Goal: Check status: Check status

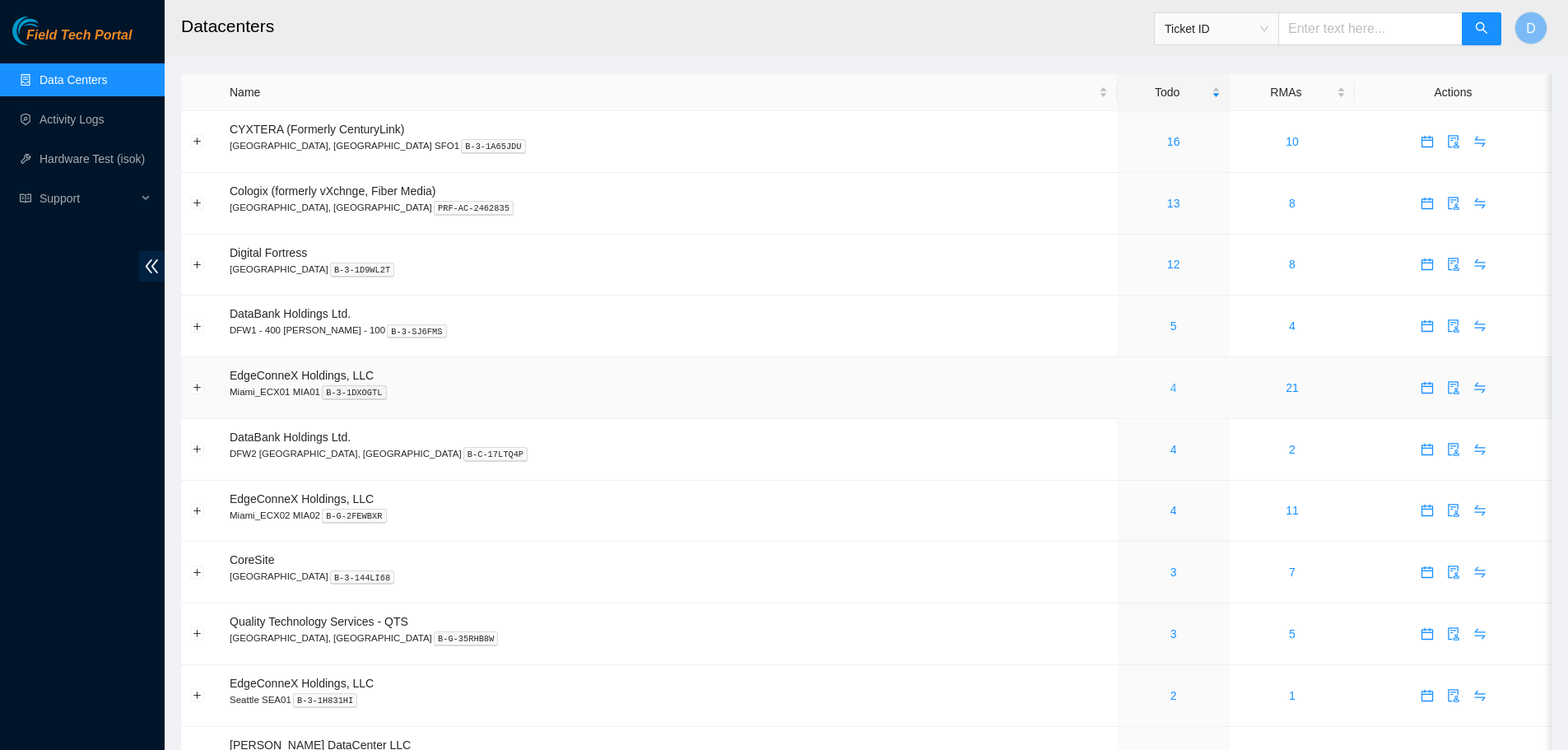
click at [1170, 389] on link "4" at bounding box center [1173, 388] width 6 height 13
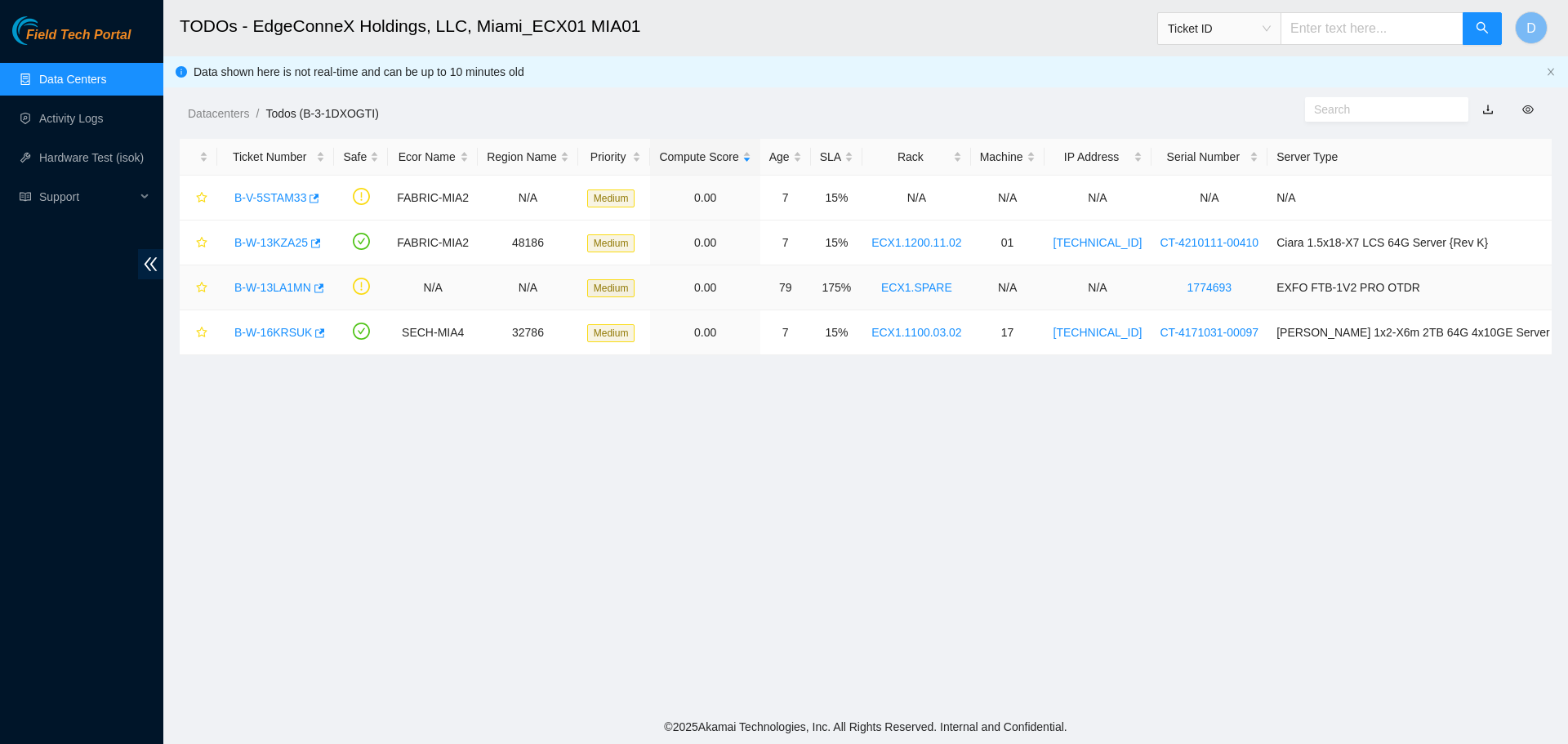
click at [252, 290] on link "B-W-13LA1MN" at bounding box center [273, 287] width 77 height 13
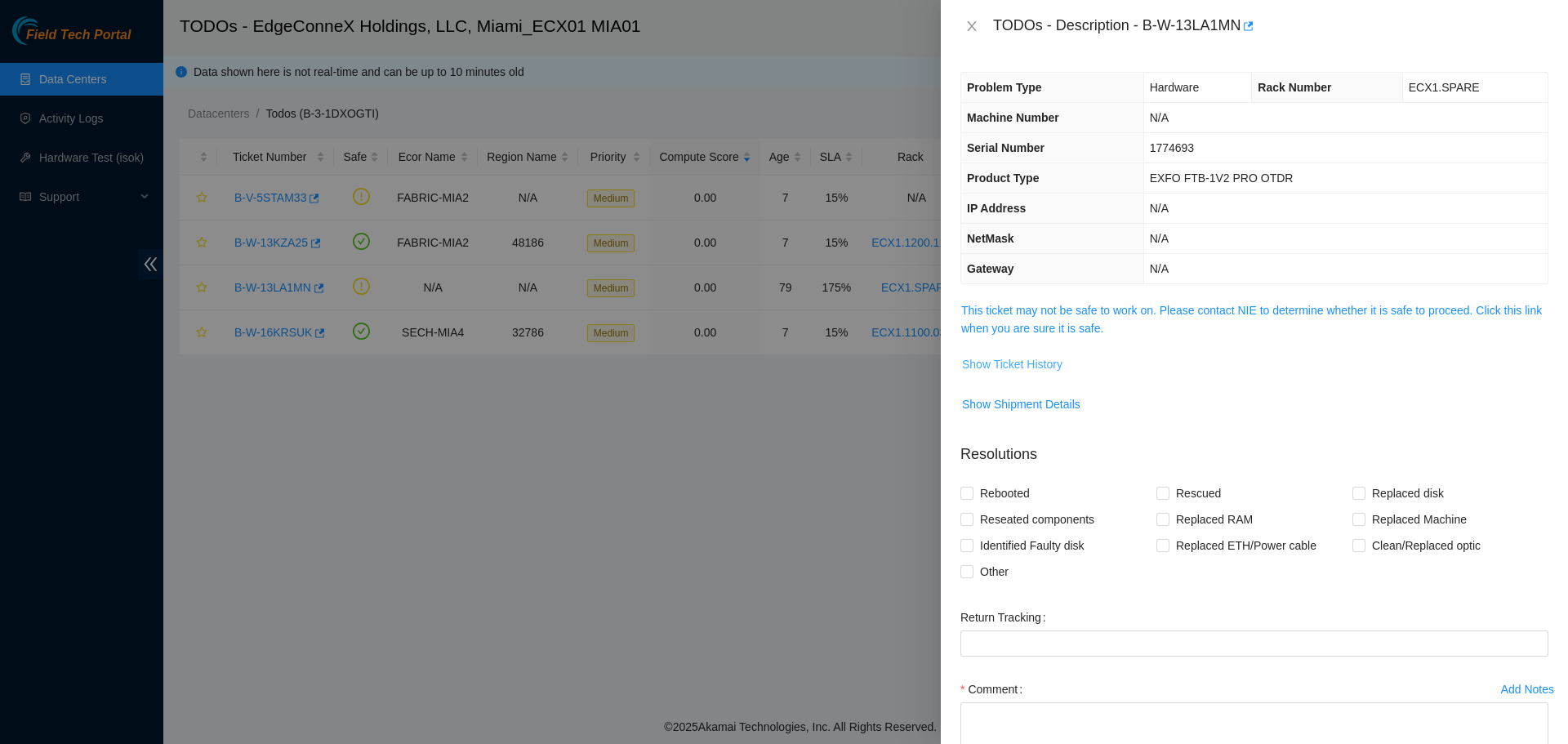
click at [1040, 358] on span "Show Ticket History" at bounding box center [1012, 365] width 100 height 18
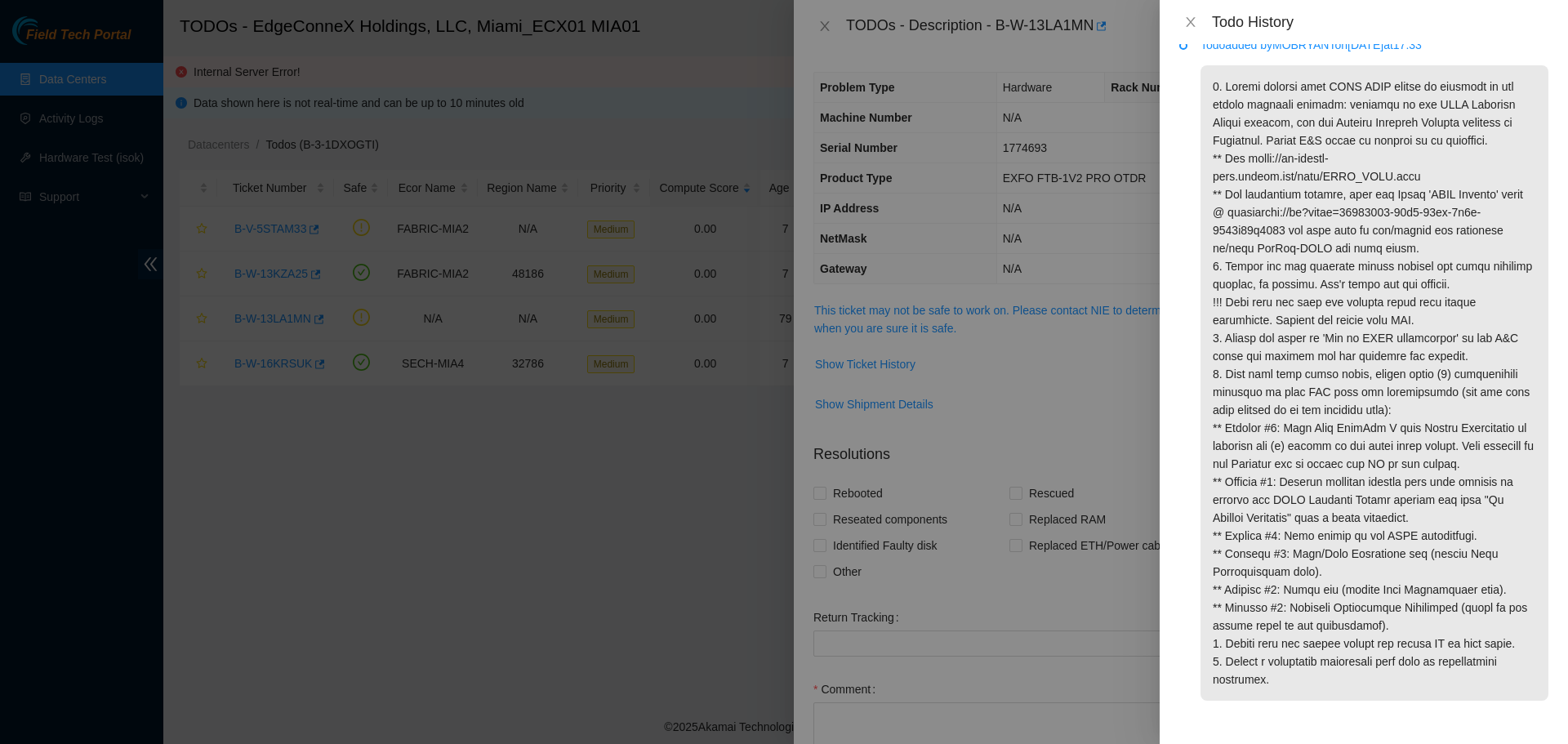
scroll to position [32, 0]
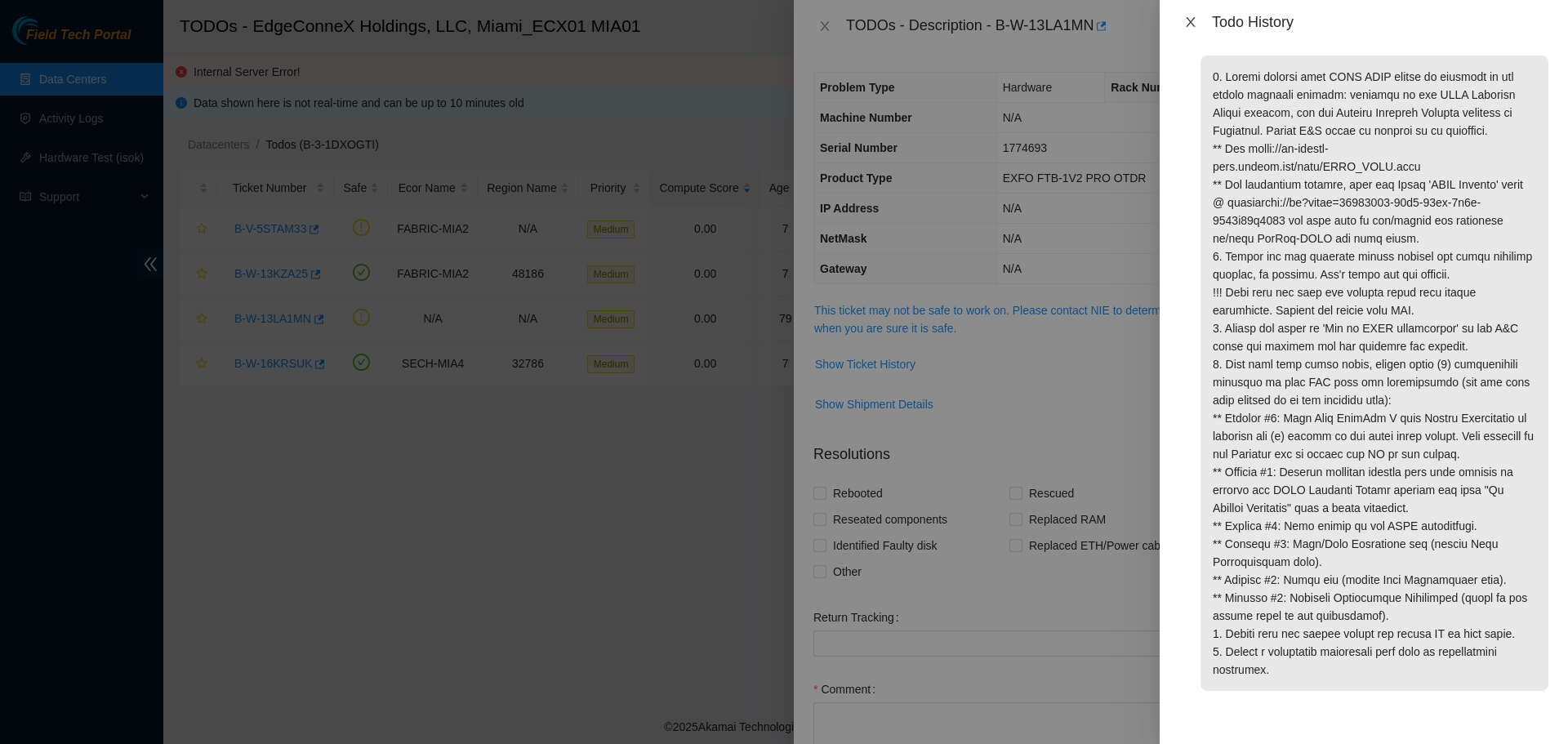
click at [1195, 26] on icon "close" at bounding box center [1191, 22] width 9 height 10
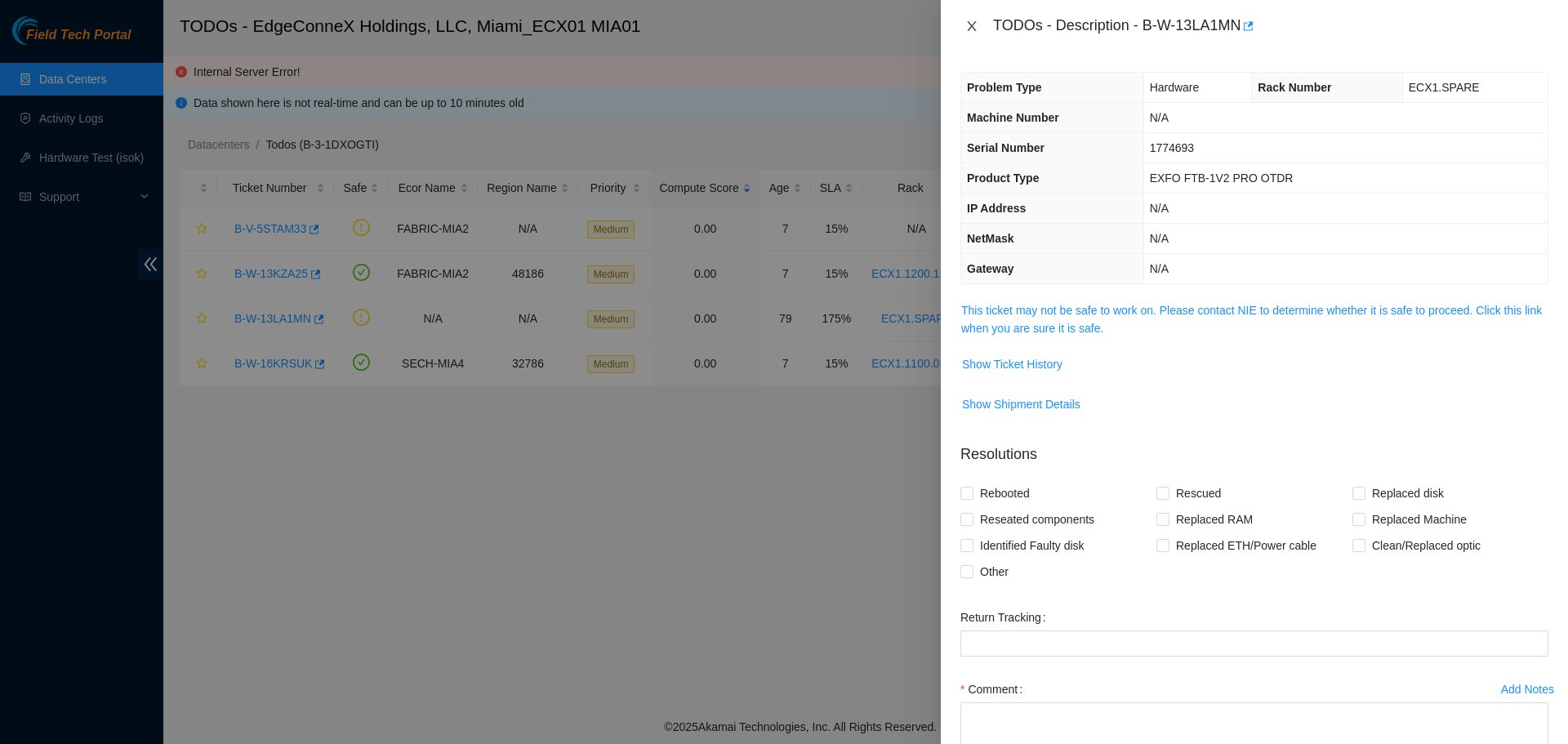
click at [965, 32] on button "Close" at bounding box center [972, 26] width 23 height 16
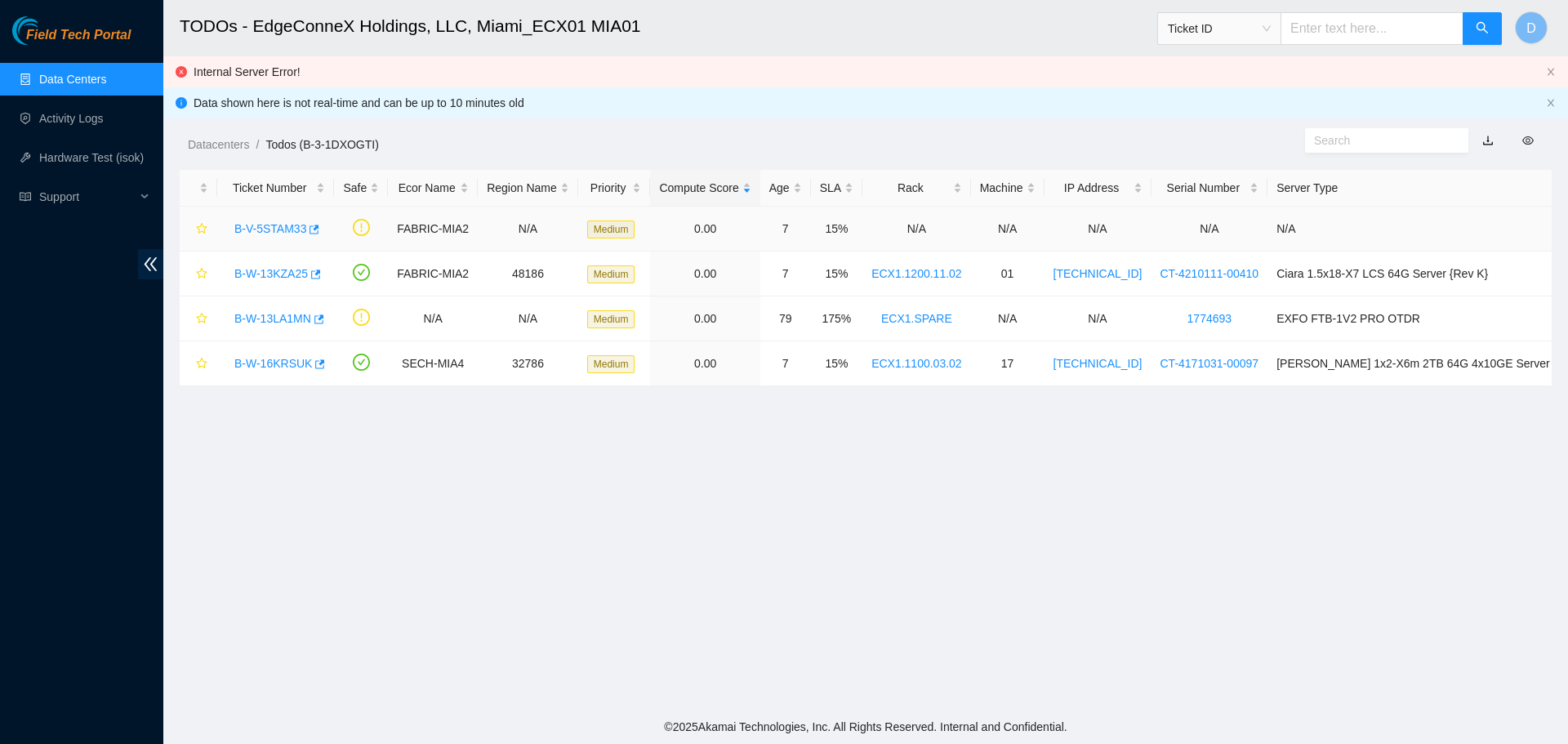
click at [274, 230] on link "B-V-5STAM33" at bounding box center [270, 229] width 72 height 13
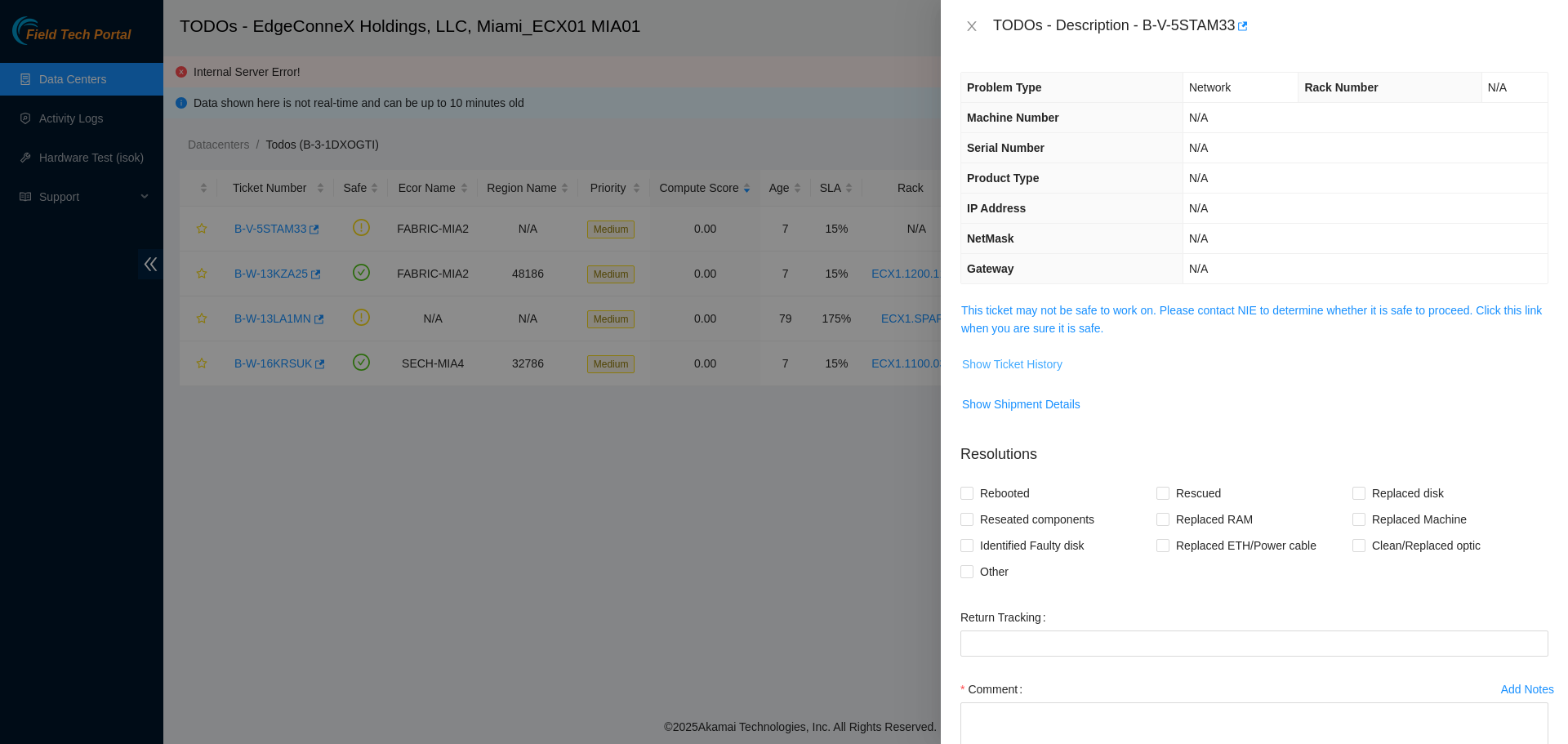
click at [1034, 361] on span "Show Ticket History" at bounding box center [1012, 365] width 100 height 18
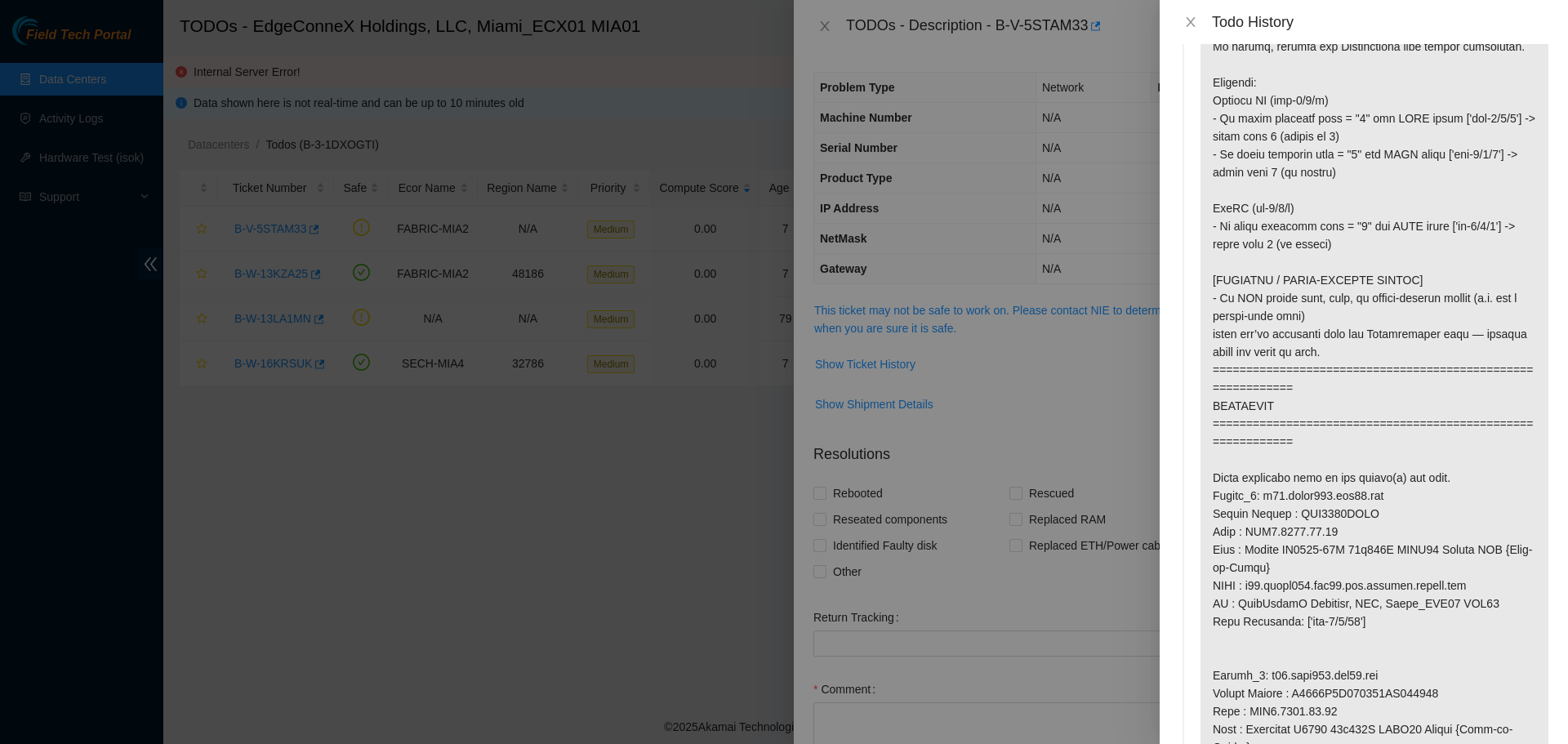
scroll to position [980, 0]
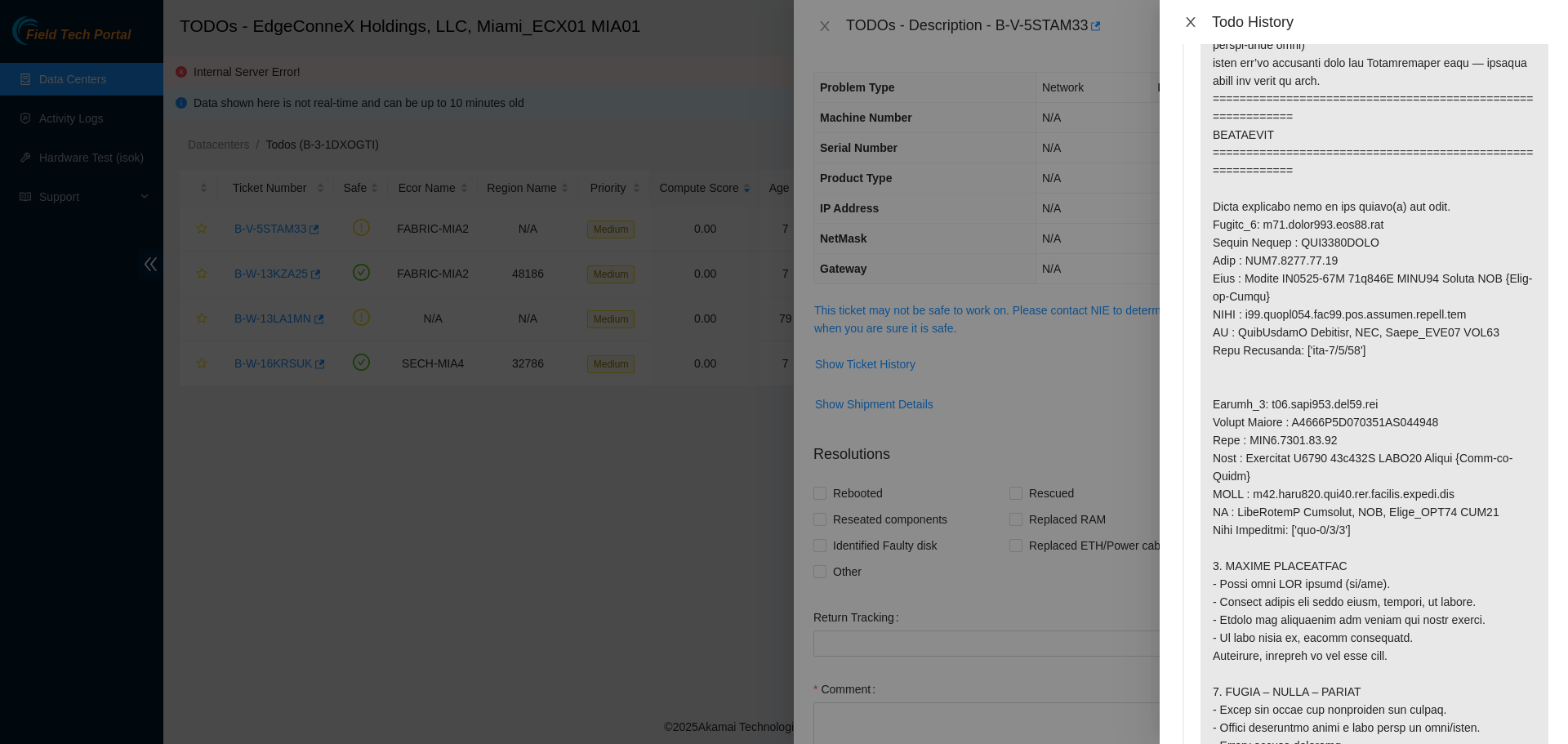
click at [1191, 27] on icon "close" at bounding box center [1191, 22] width 13 height 13
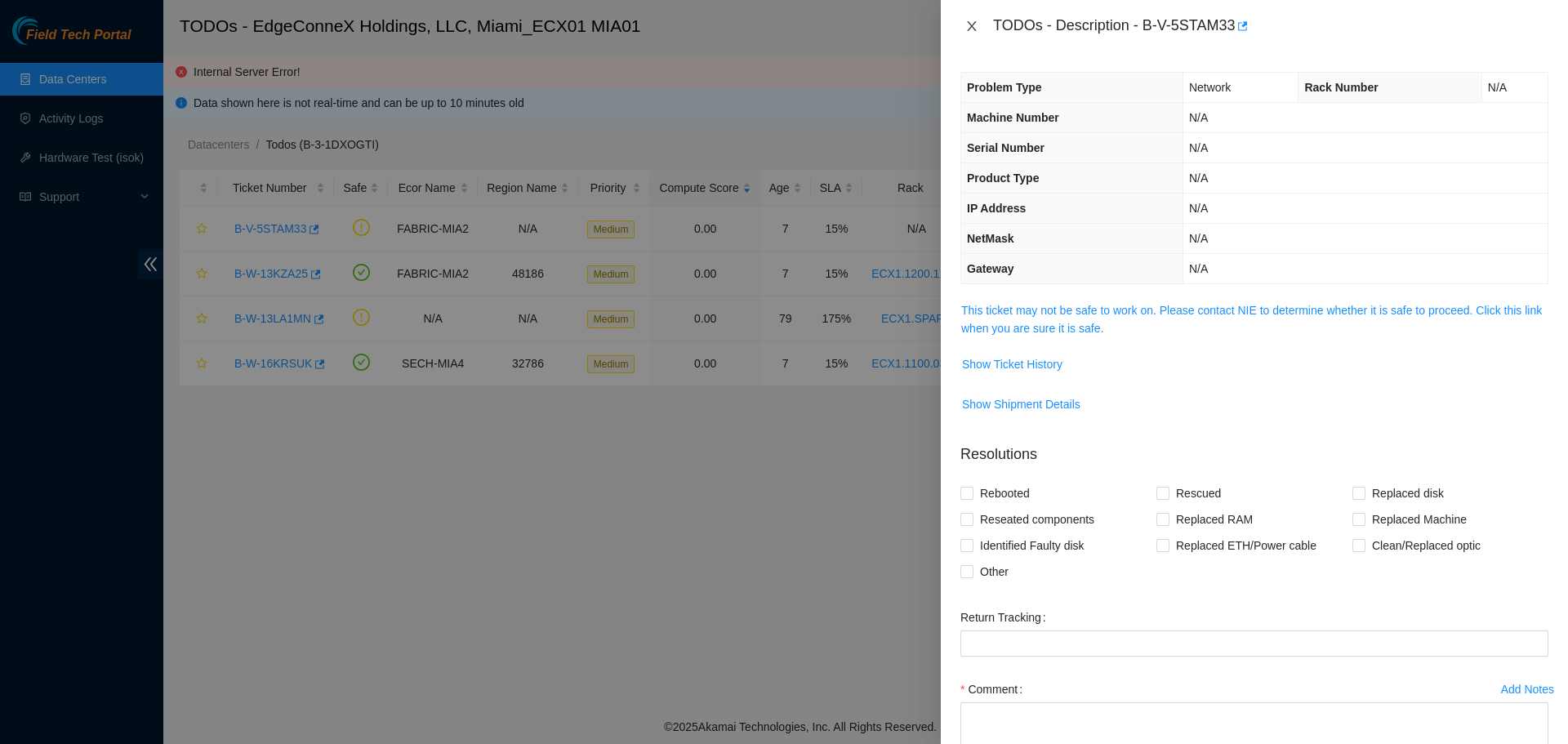
click at [969, 26] on icon "close" at bounding box center [972, 26] width 13 height 13
